Goal: Find specific page/section: Find specific page/section

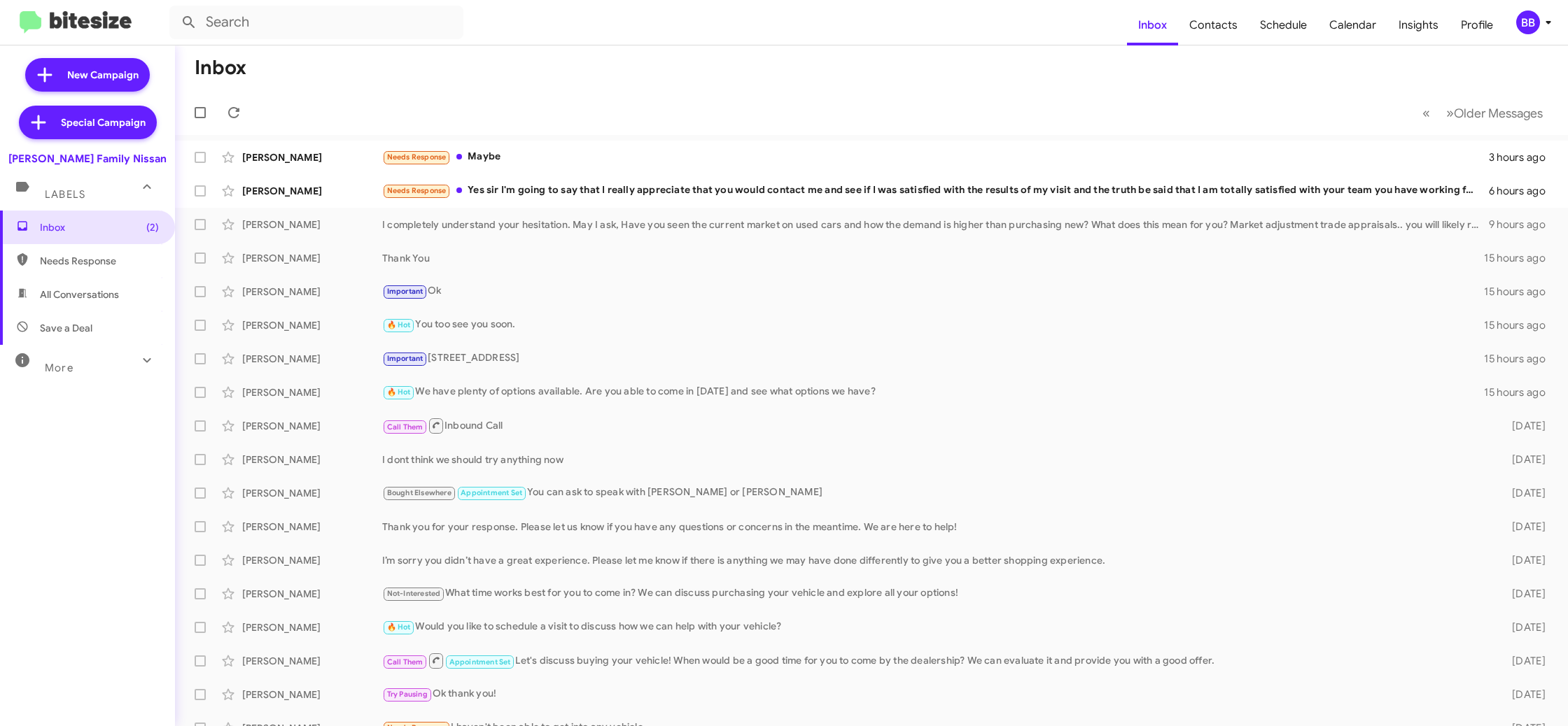
click at [1530, 23] on div "BB" at bounding box center [1527, 22] width 24 height 24
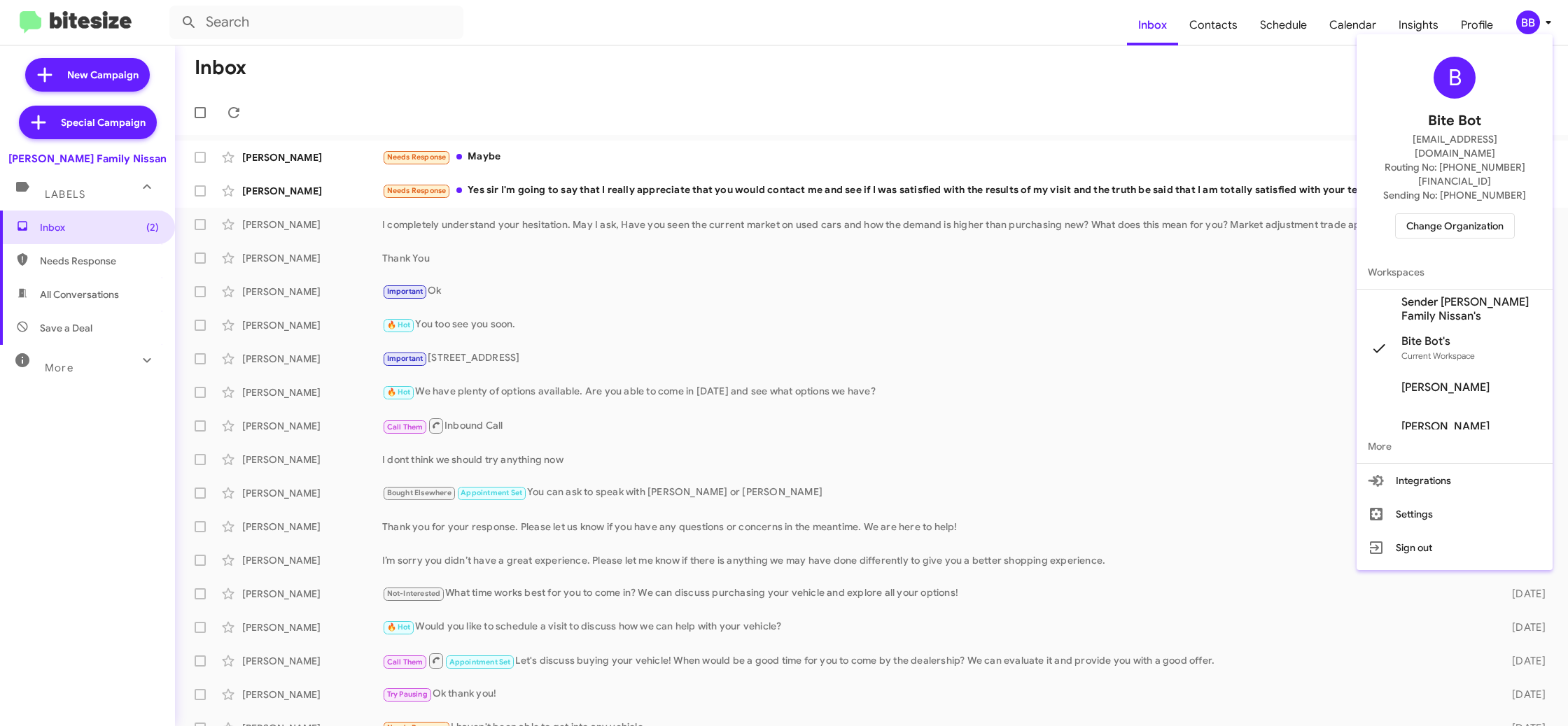
click at [1437, 214] on span "Change Organization" at bounding box center [1454, 226] width 97 height 24
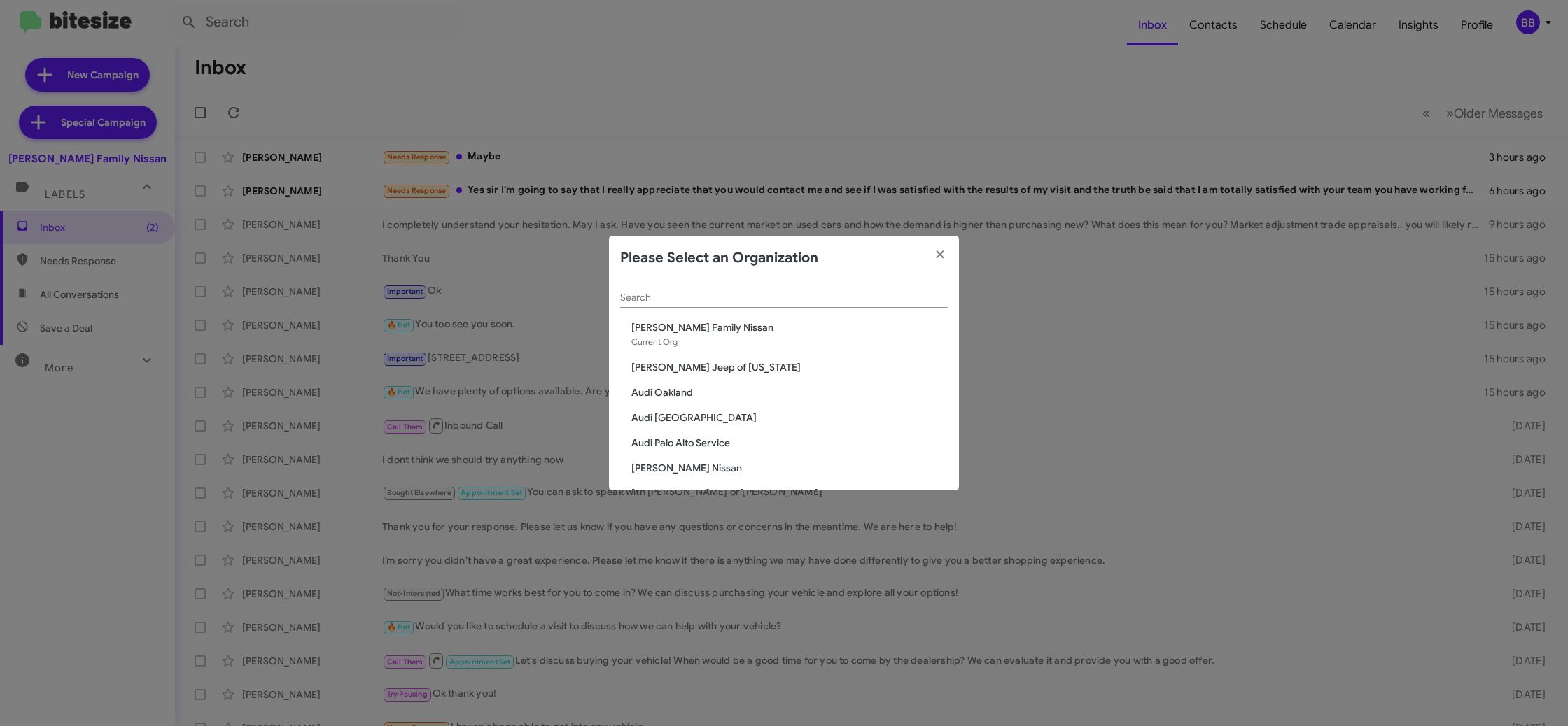
click at [640, 301] on input "Search" at bounding box center [784, 297] width 328 height 11
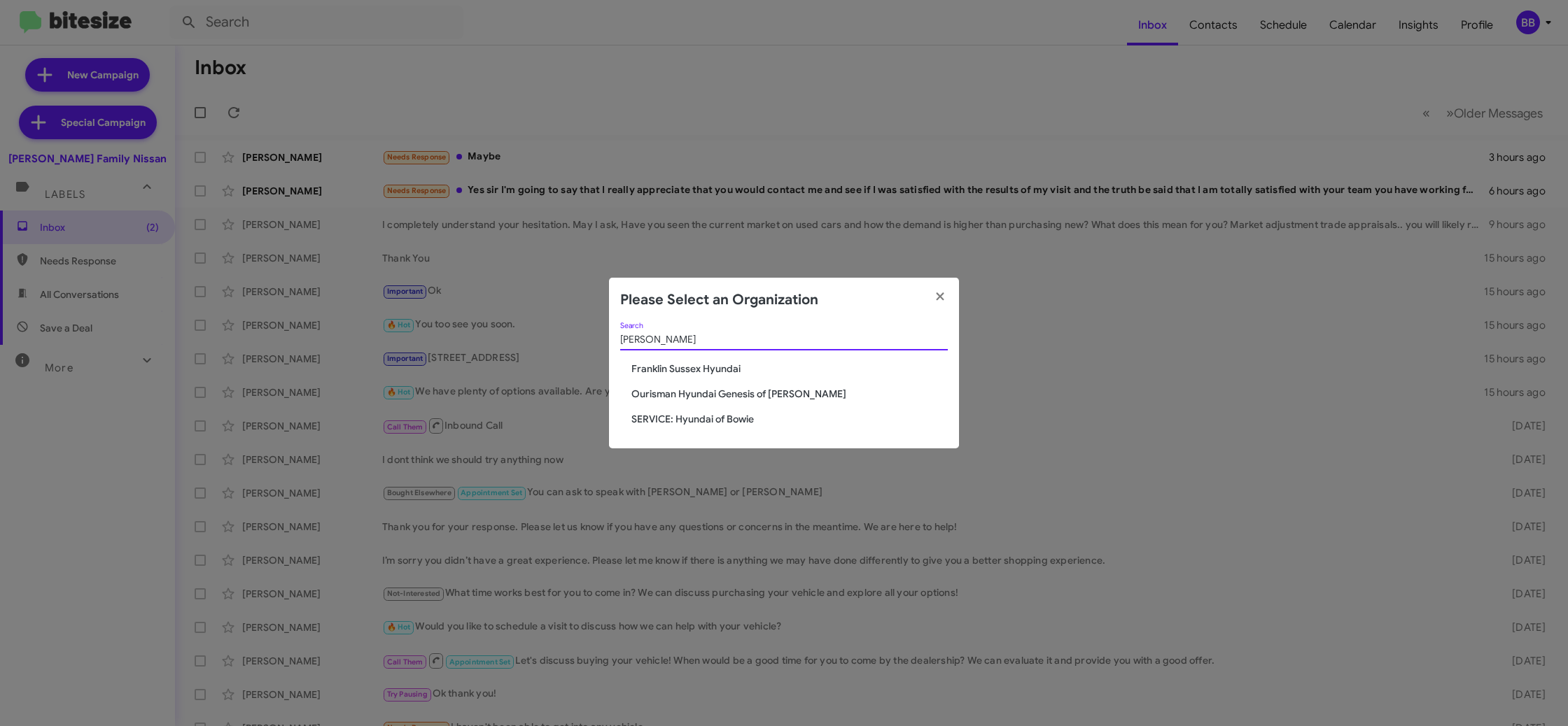
type input "[PERSON_NAME]"
click at [692, 387] on span "Ourisman Hyundai Genesis of [PERSON_NAME]" at bounding box center [789, 393] width 317 height 14
click at [692, 393] on span "Ourisman Hyundai Genesis of [PERSON_NAME]" at bounding box center [789, 393] width 317 height 14
click at [693, 393] on span "Ourisman Hyundai Genesis of [PERSON_NAME]" at bounding box center [789, 393] width 317 height 14
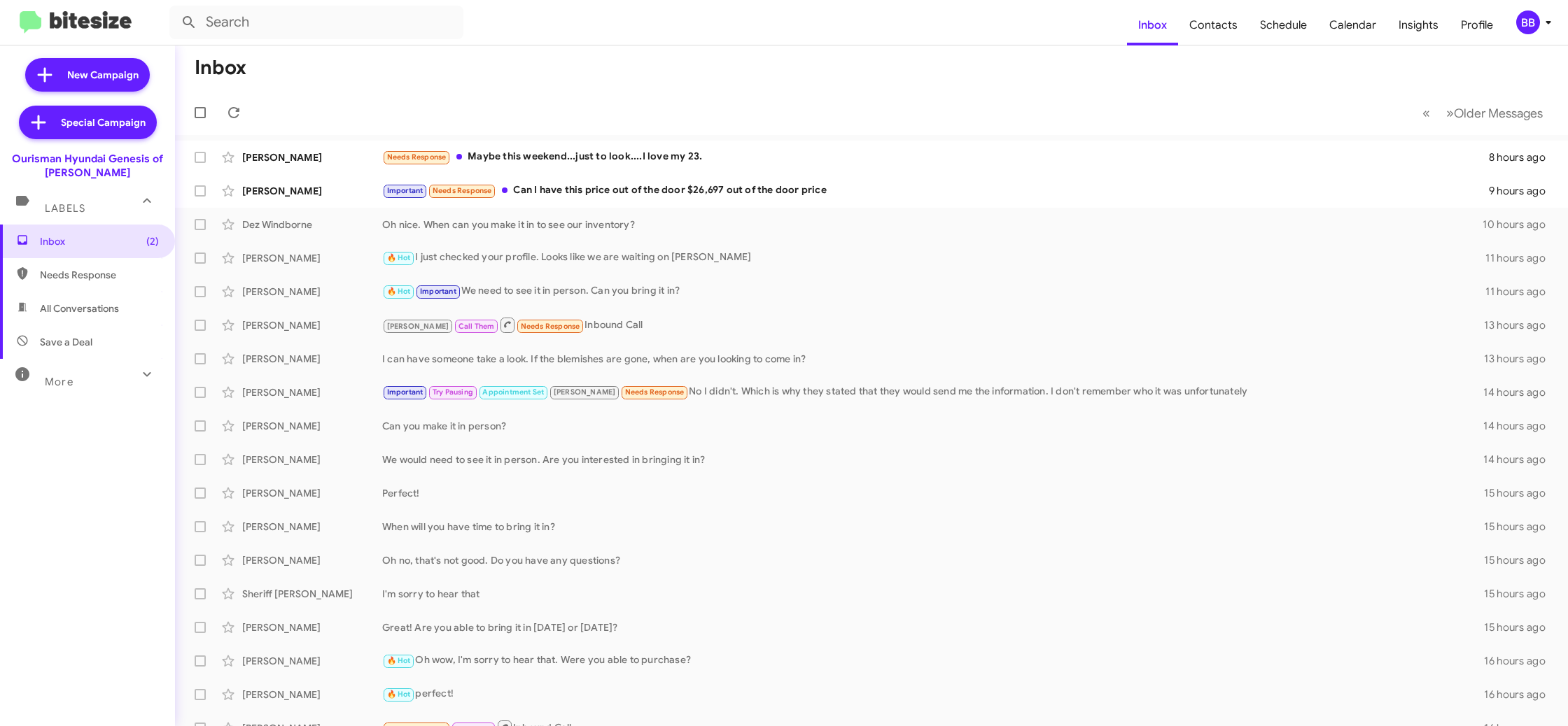
click at [1536, 19] on div "BB" at bounding box center [1527, 22] width 24 height 24
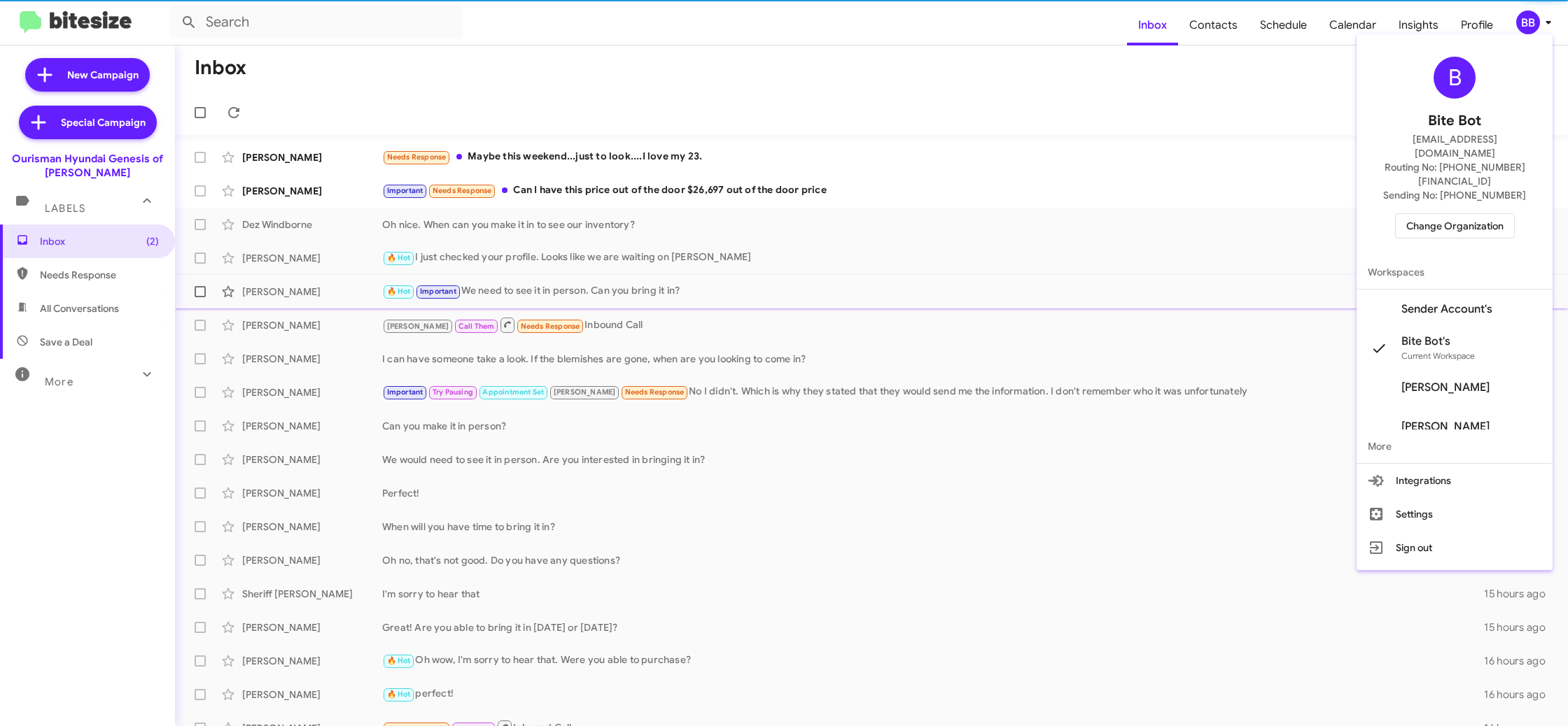
click at [1468, 302] on span "Sender Account's" at bounding box center [1446, 309] width 91 height 14
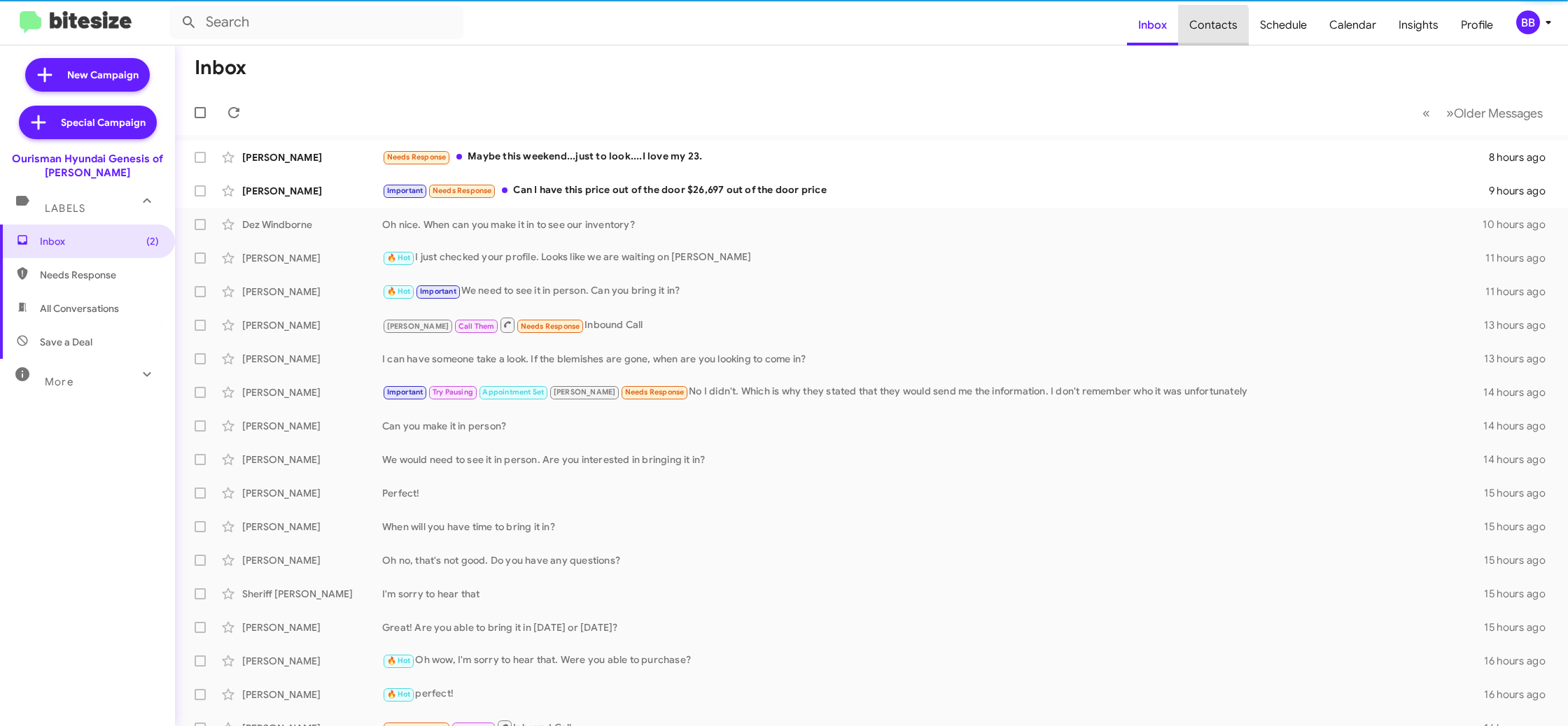
click at [1204, 36] on span "Contacts" at bounding box center [1213, 25] width 71 height 41
type input "in:groups"
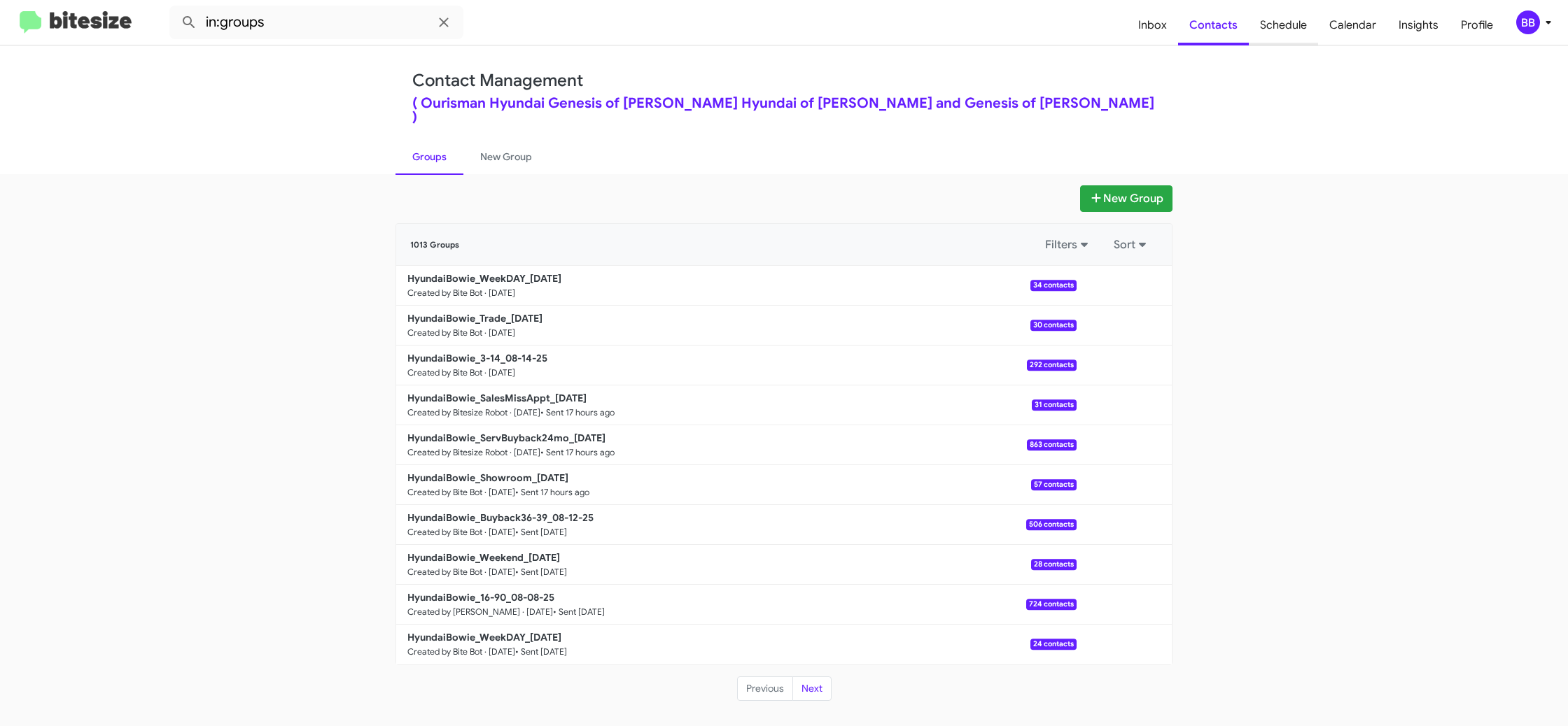
click at [1303, 35] on span "Schedule" at bounding box center [1283, 25] width 69 height 41
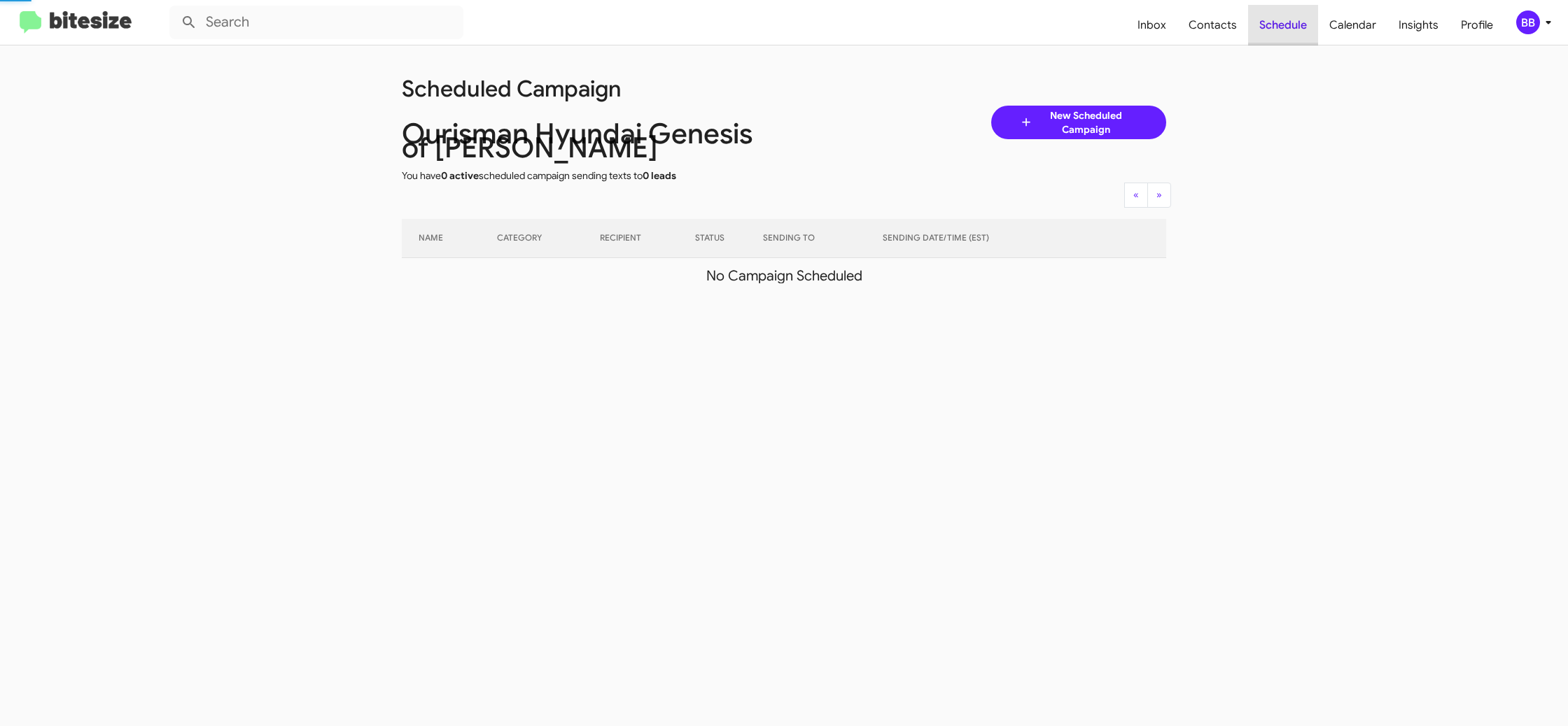
click at [1299, 30] on span "Schedule" at bounding box center [1283, 25] width 70 height 41
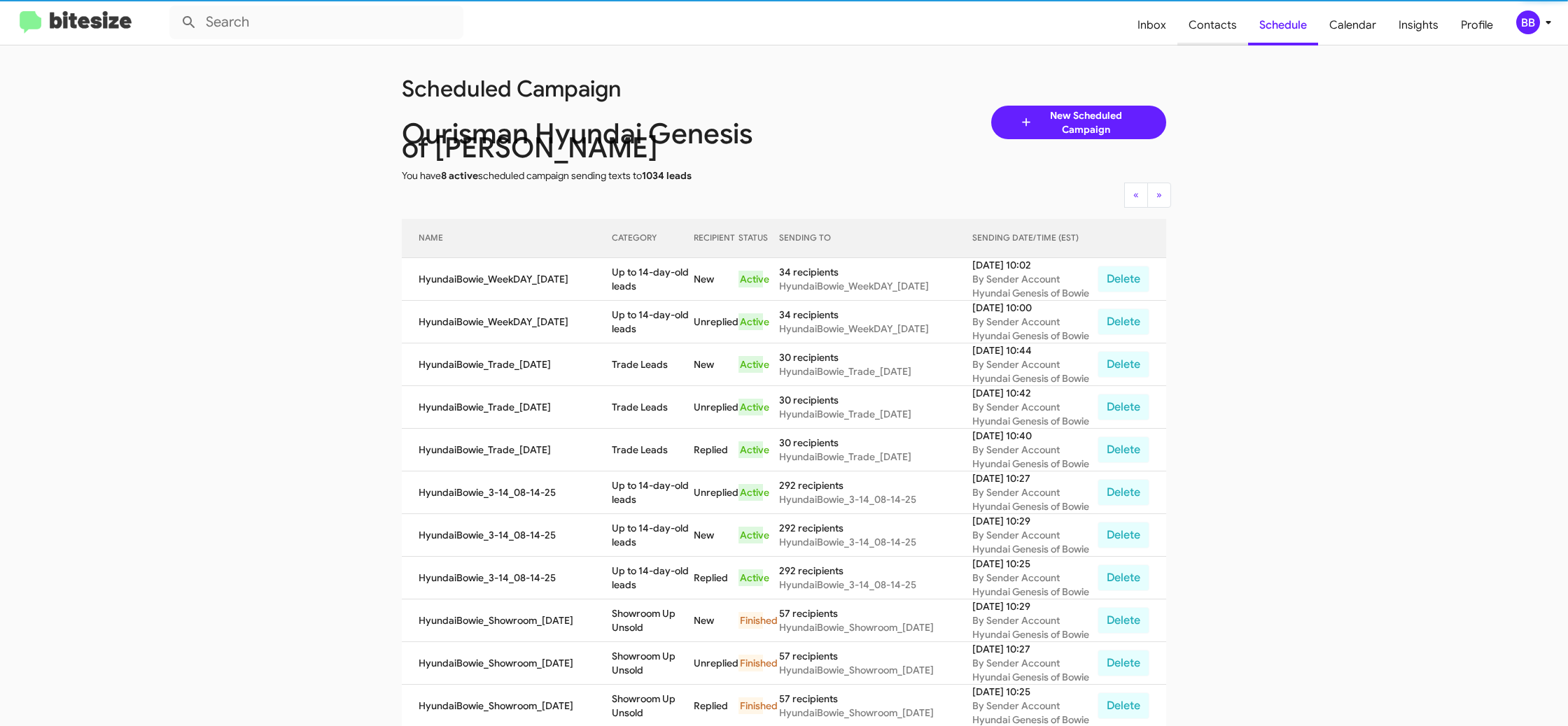
click at [1214, 34] on span "Contacts" at bounding box center [1213, 25] width 71 height 41
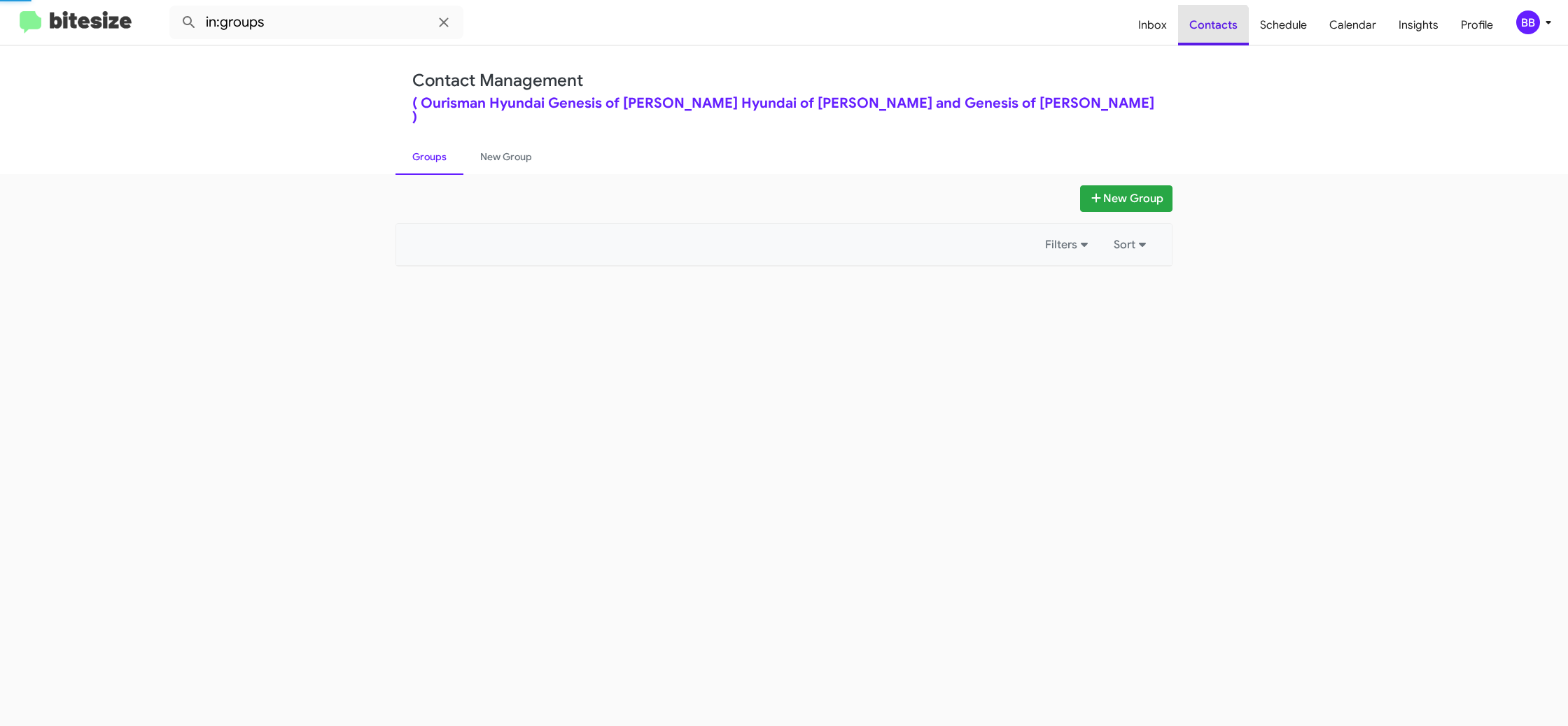
drag, startPoint x: 1214, startPoint y: 34, endPoint x: 1030, endPoint y: 19, distance: 184.6
click at [1214, 34] on span "Contacts" at bounding box center [1213, 25] width 71 height 41
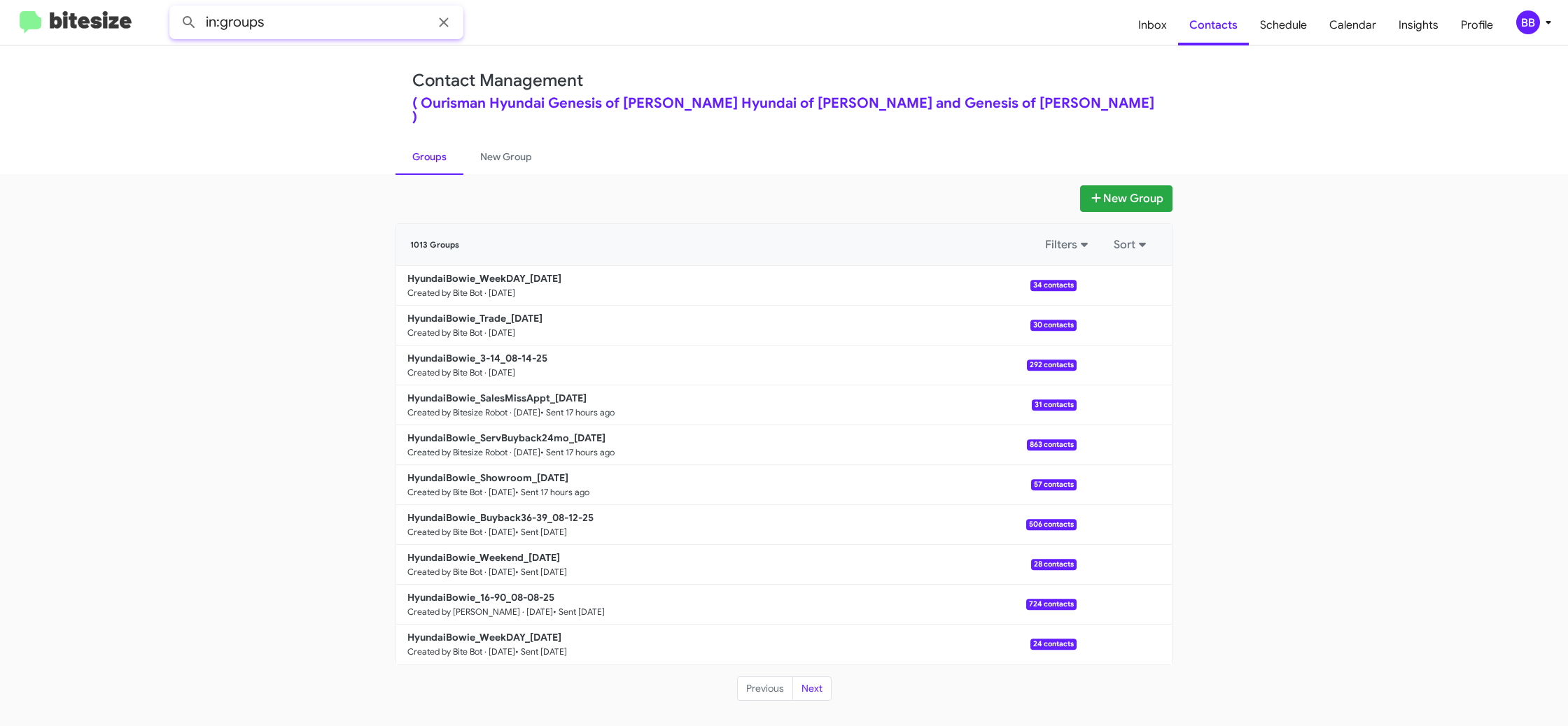
click at [338, 27] on input "in:groups" at bounding box center [317, 23] width 294 height 34
type input "in:groups 3-14"
click at [175, 8] on button at bounding box center [188, 22] width 28 height 28
click at [827, 680] on button "Next" at bounding box center [811, 690] width 39 height 25
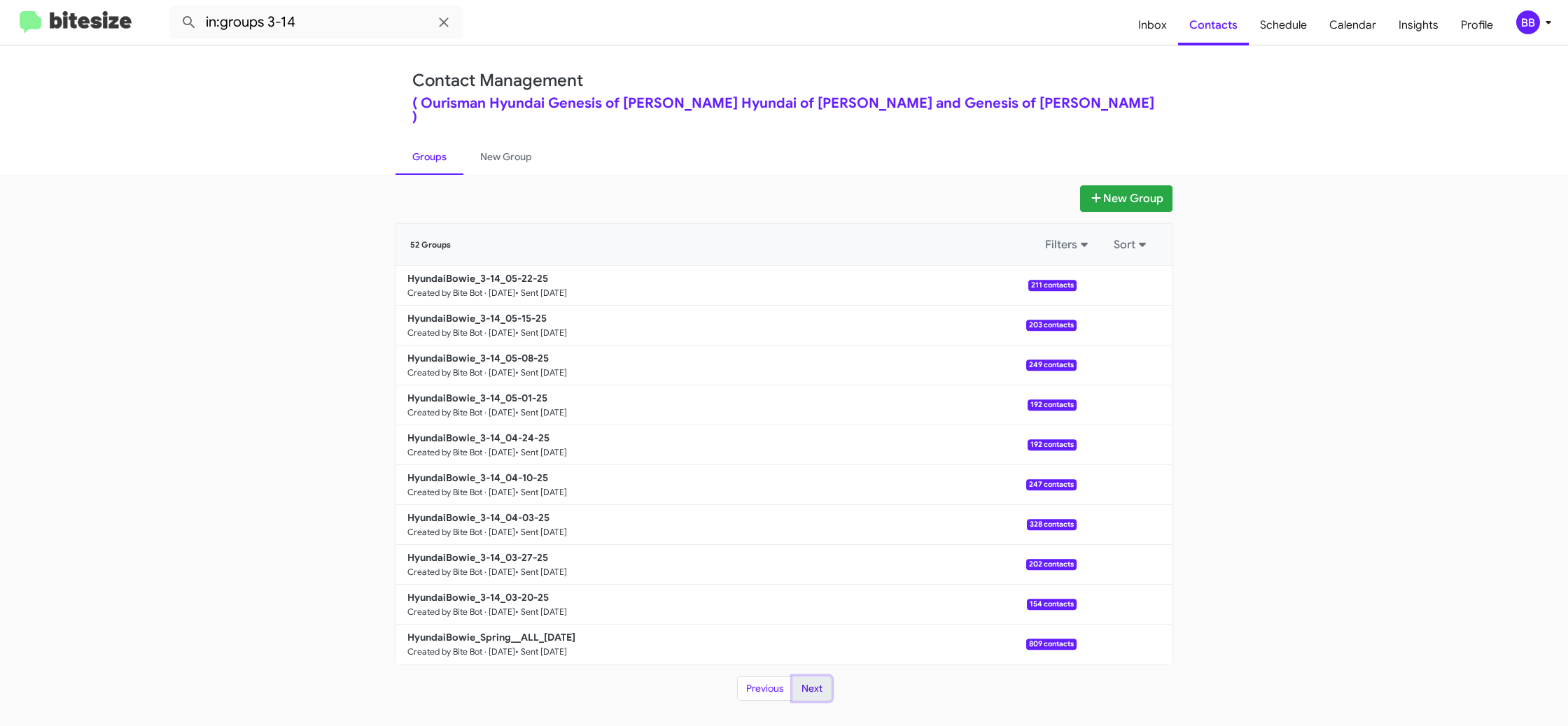
click at [823, 678] on button "Next" at bounding box center [811, 690] width 39 height 25
